Goal: Information Seeking & Learning: Learn about a topic

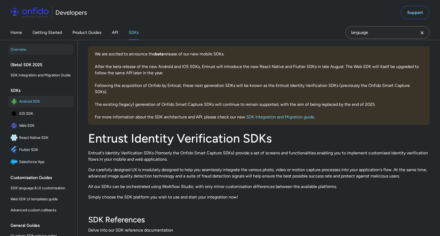
click at [41, 100] on span "Android SDK" at bounding box center [45, 101] width 52 height 7
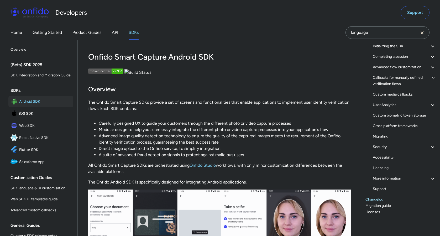
click at [372, 199] on link "Changelog" at bounding box center [400, 199] width 70 height 6
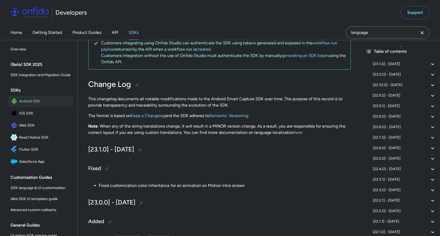
scroll to position [12, 0]
